Goal: Transaction & Acquisition: Download file/media

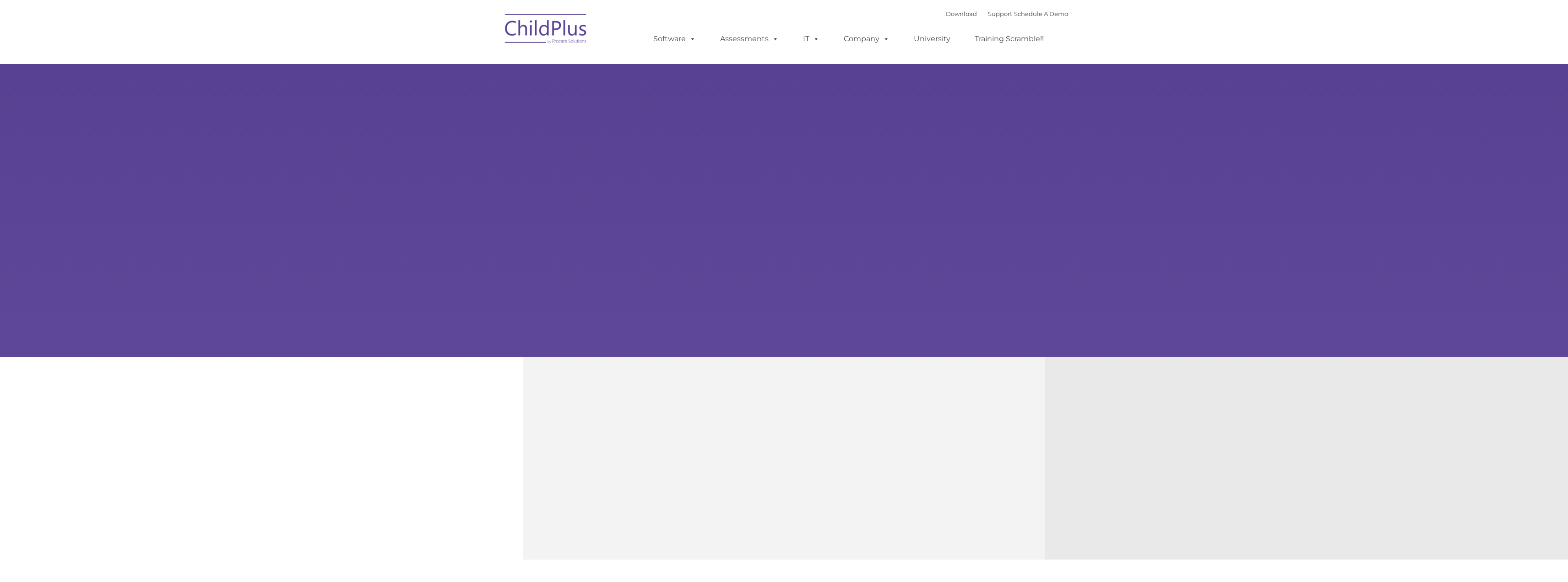
type input ""
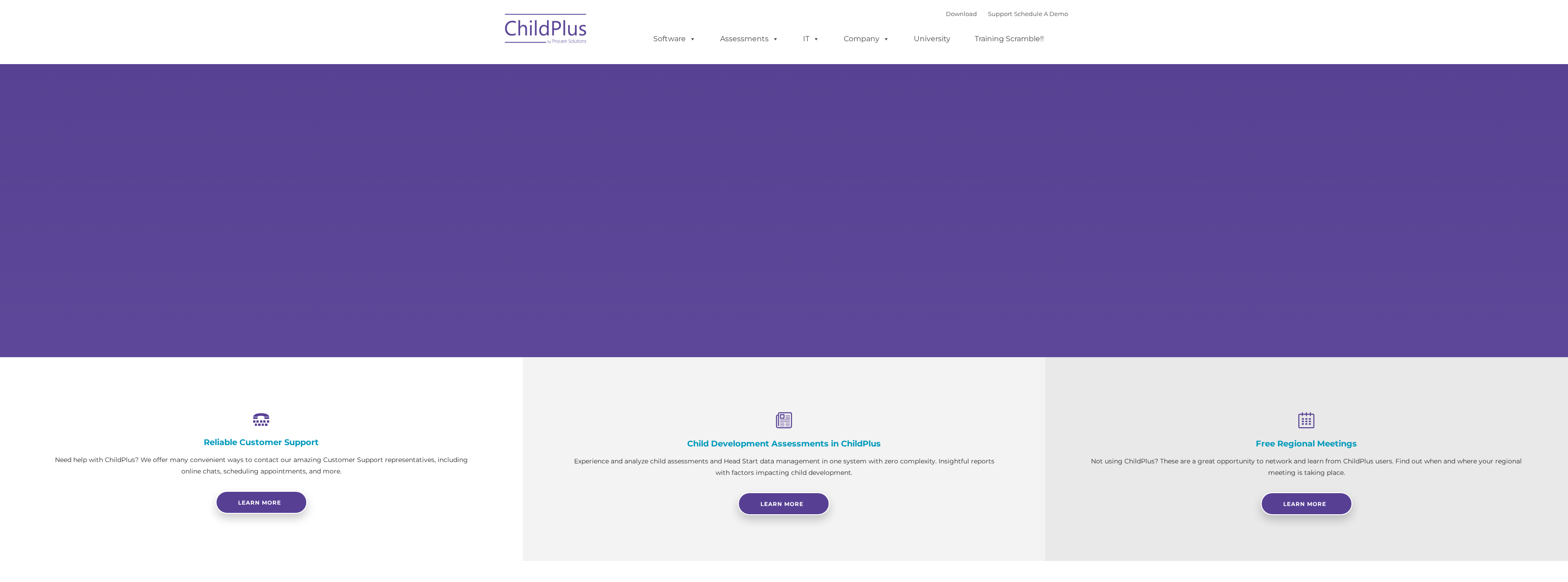
select select "MEDIUM"
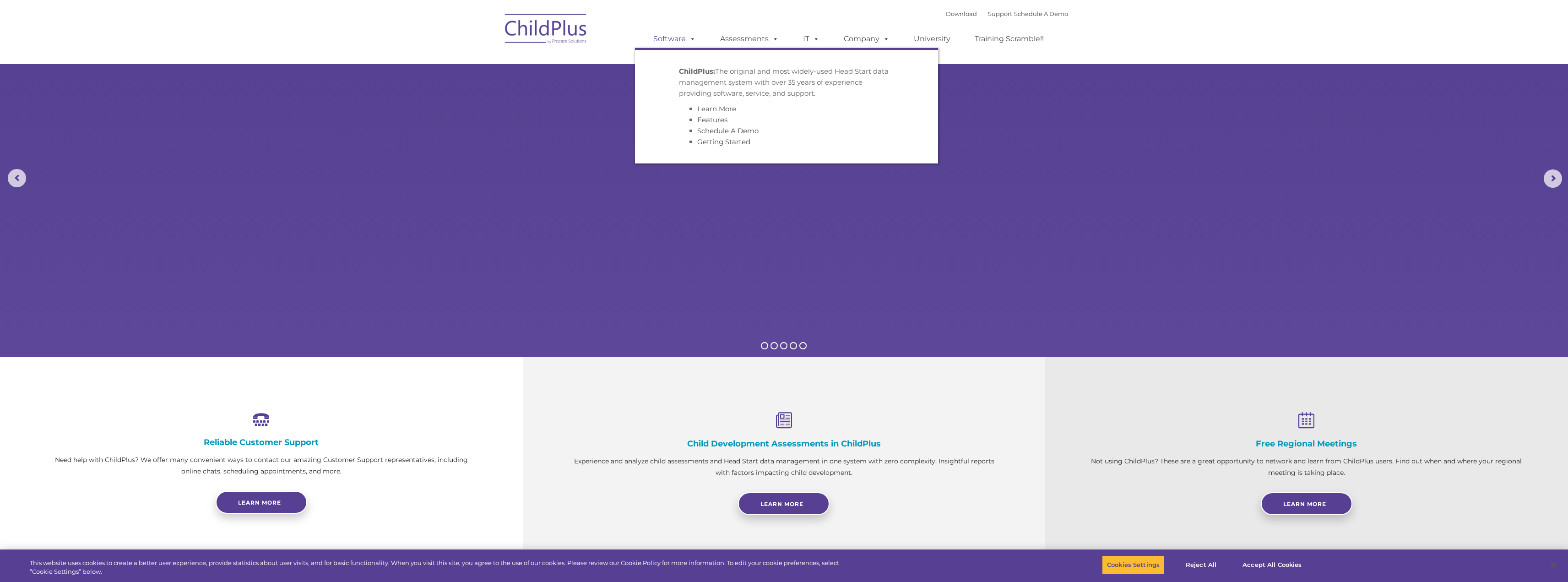
click at [676, 38] on link "Software" at bounding box center [674, 39] width 61 height 18
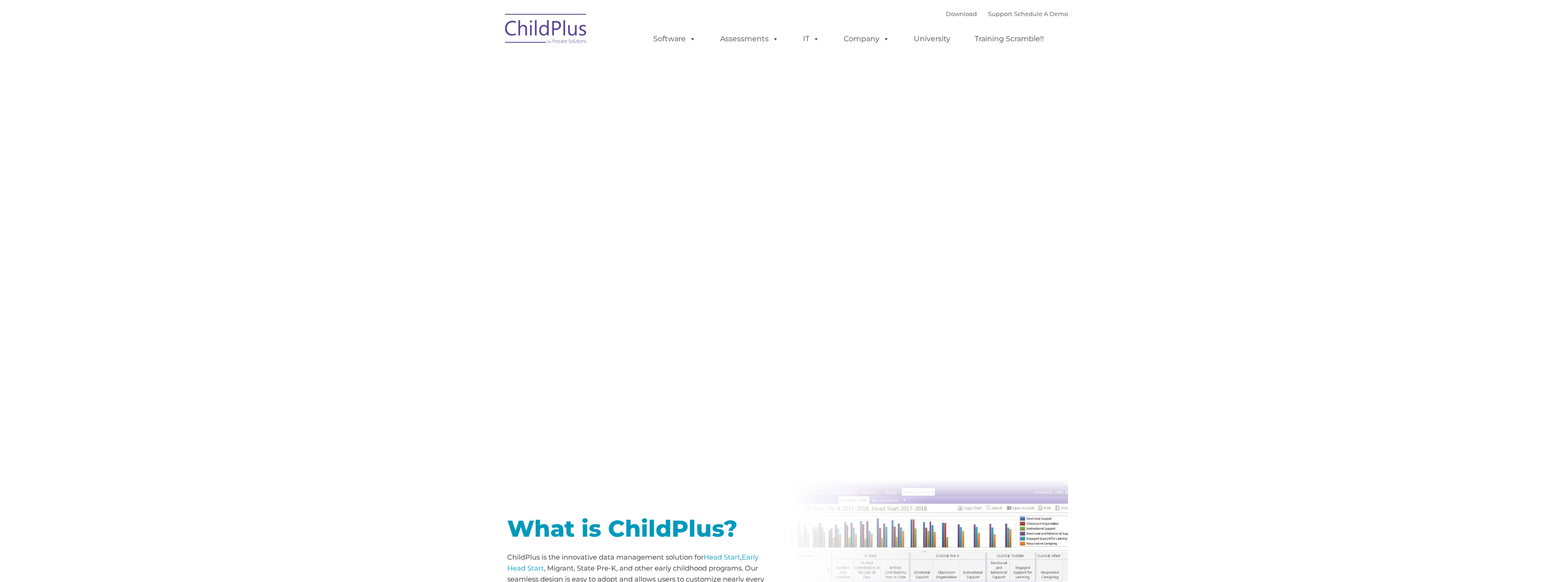
type input ""
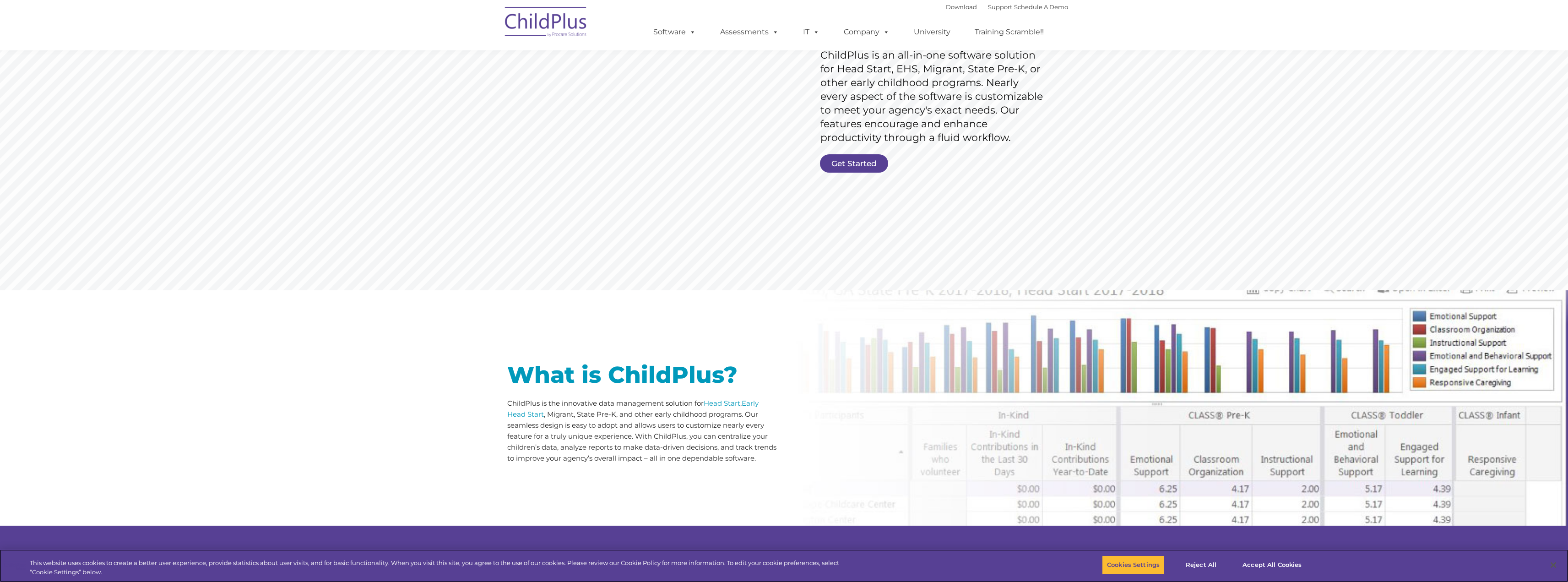
scroll to position [161, 0]
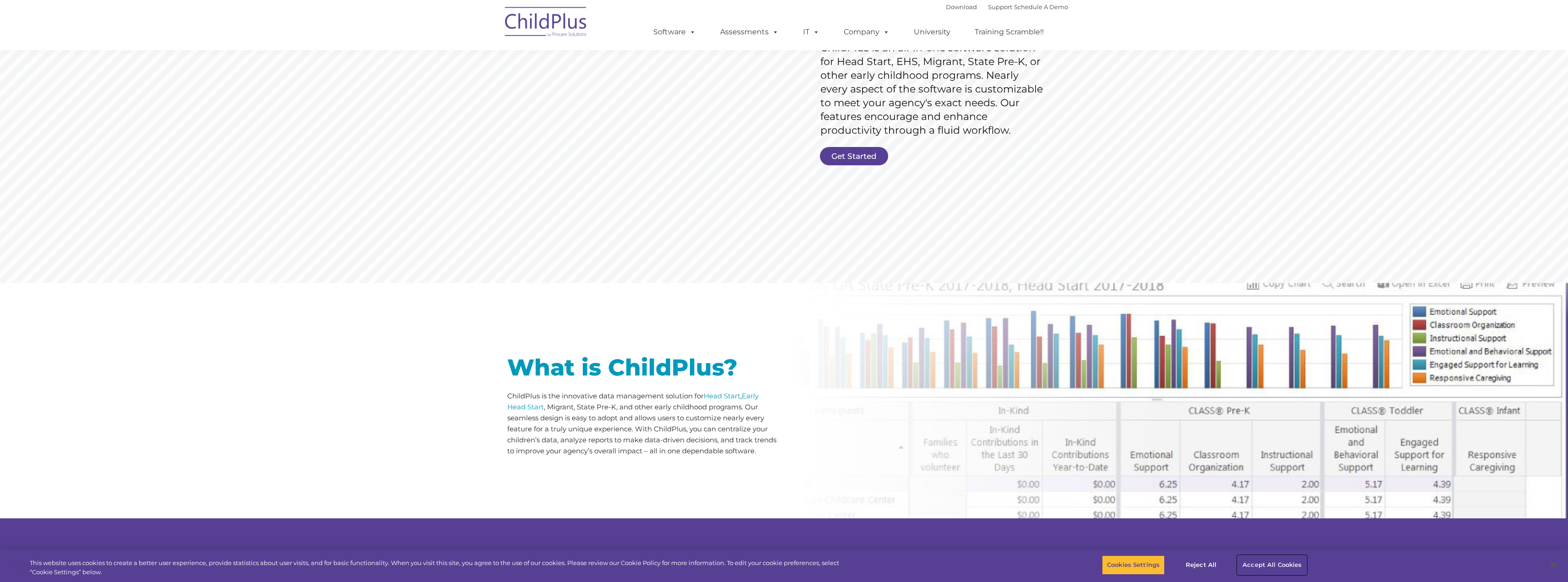
click at [1267, 566] on button "Accept All Cookies" at bounding box center [1272, 565] width 69 height 19
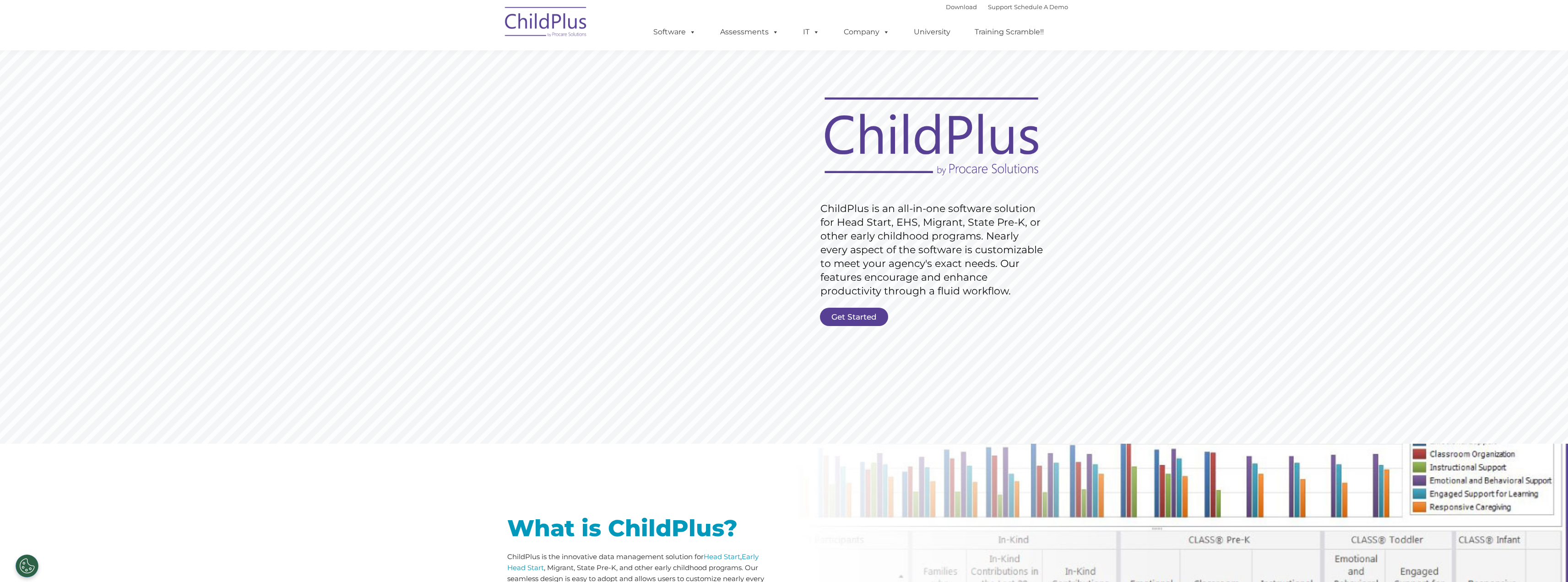
scroll to position [0, 0]
click at [953, 9] on link "Download" at bounding box center [961, 7] width 31 height 7
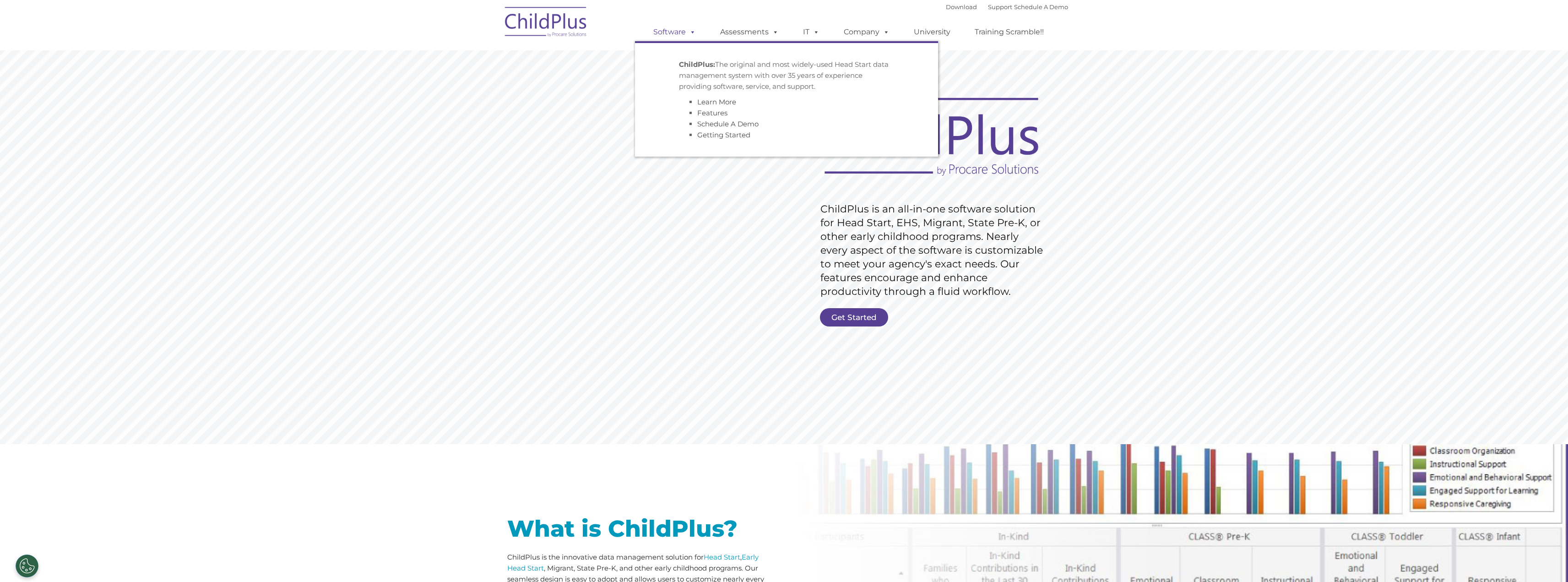
click at [673, 33] on link "Software" at bounding box center [674, 32] width 61 height 18
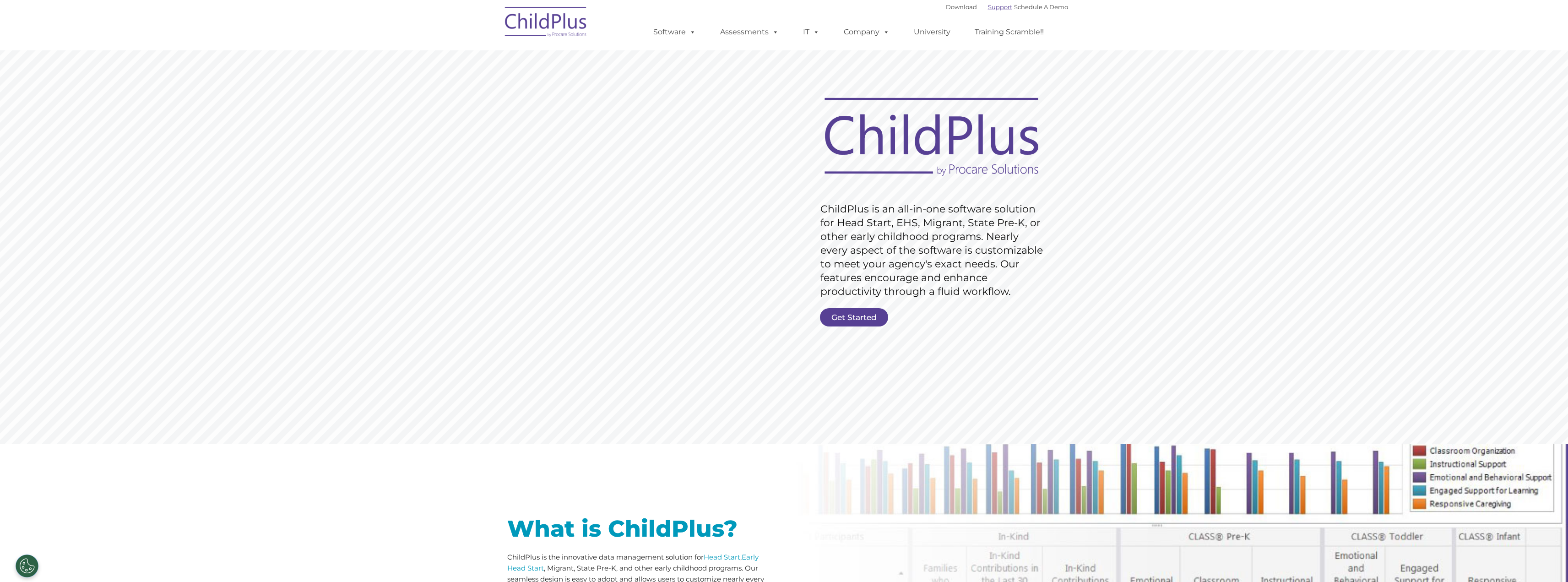
click at [988, 7] on link "Support" at bounding box center [1000, 7] width 24 height 7
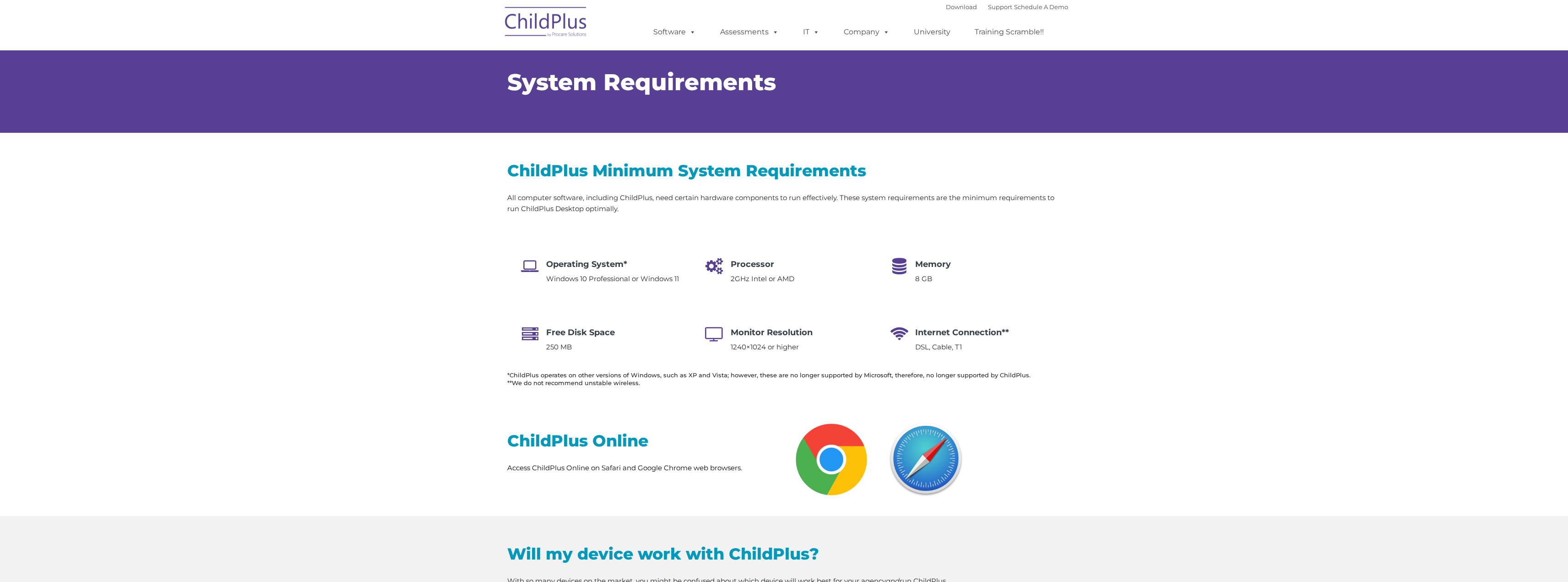
select select "MEDIUM"
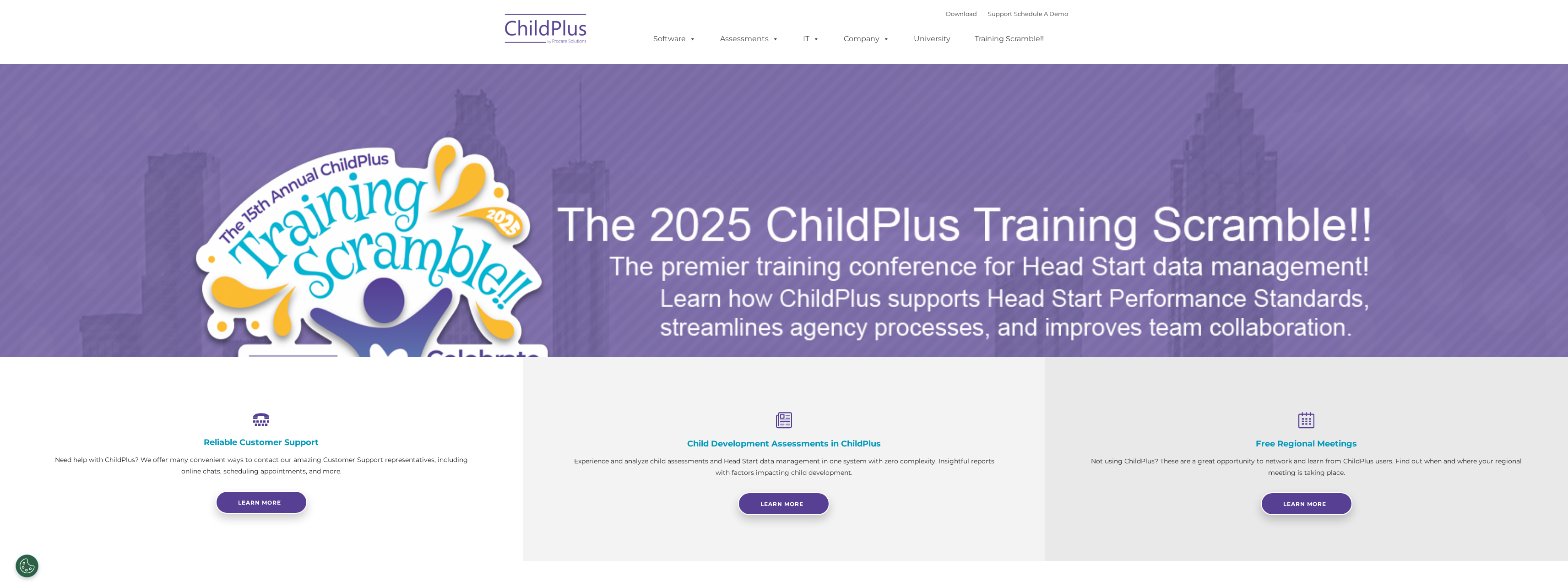
select select "MEDIUM"
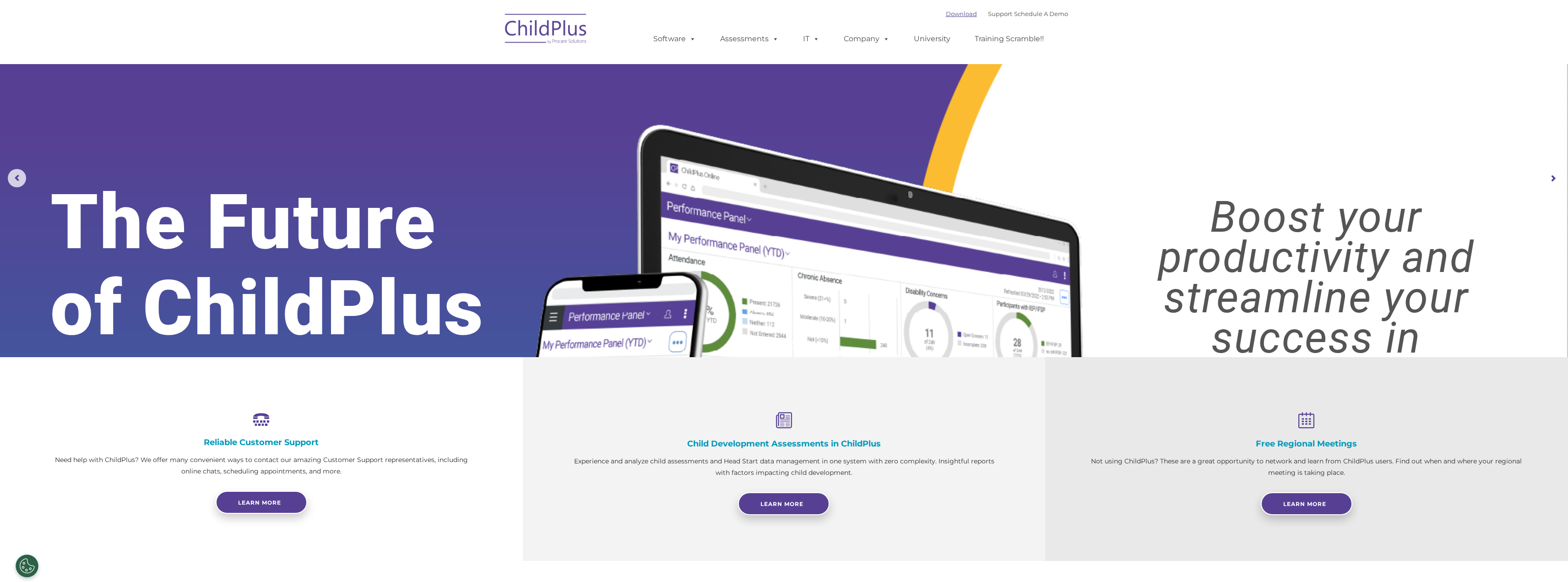
click at [957, 15] on link "Download" at bounding box center [961, 14] width 31 height 7
